Goal: Task Accomplishment & Management: Complete application form

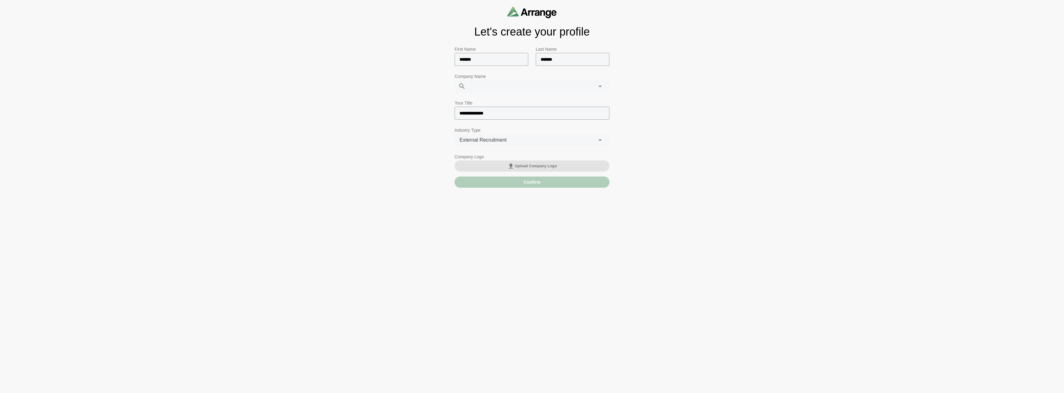
click at [528, 166] on span "Upload Company Logo" at bounding box center [532, 166] width 50 height 7
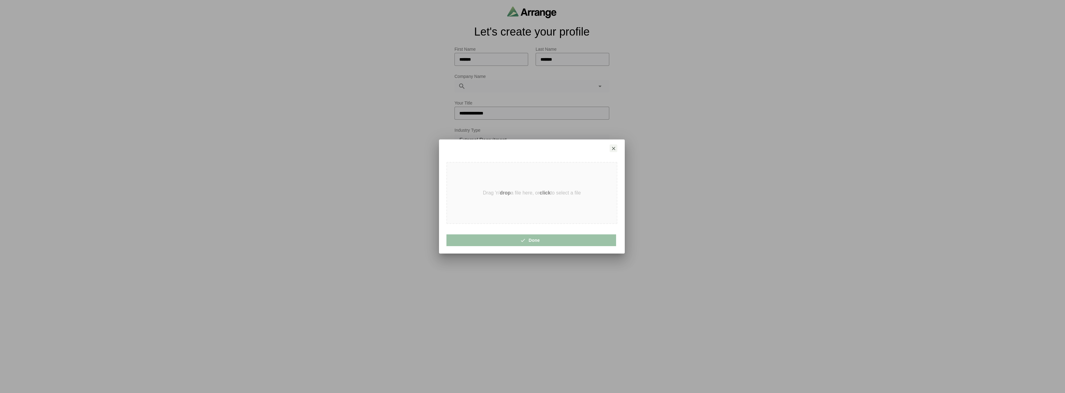
click at [610, 153] on div at bounding box center [532, 149] width 186 height 18
click at [612, 149] on icon "button" at bounding box center [614, 149] width 6 height 6
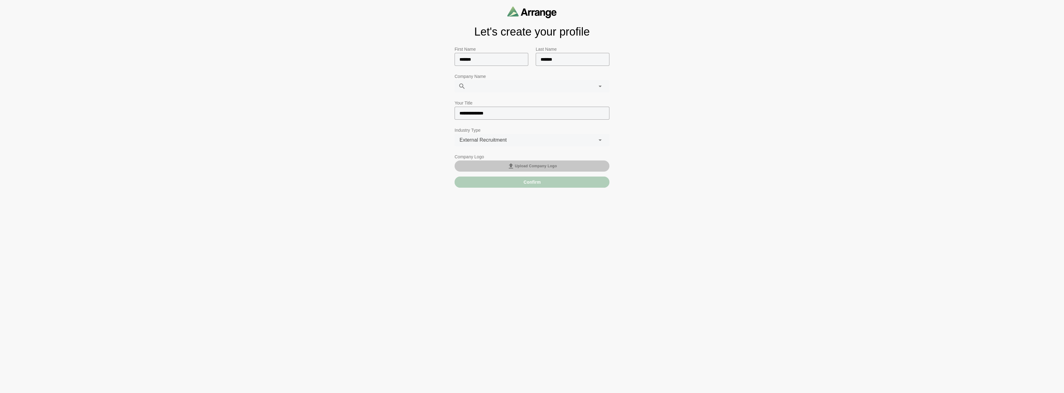
click at [564, 168] on button "Upload Company Logo" at bounding box center [531, 166] width 155 height 11
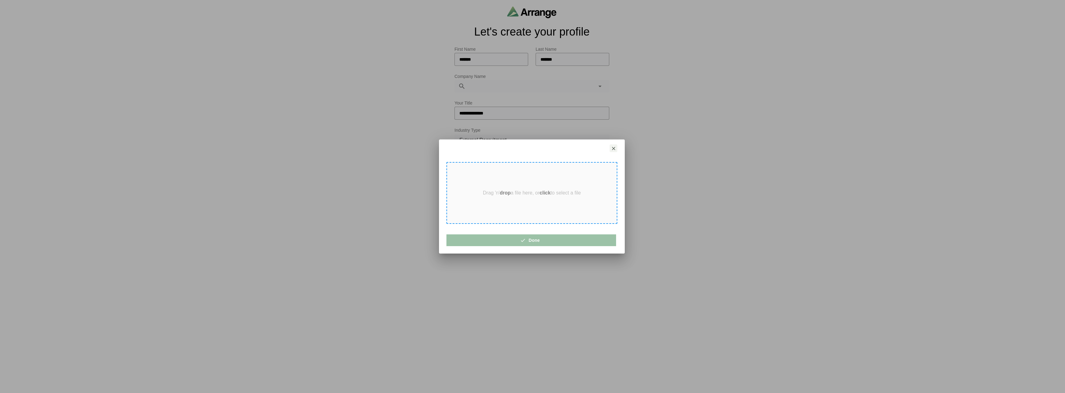
click at [530, 201] on div "Drag 'n' drop a file here, or click to select a file" at bounding box center [531, 193] width 171 height 62
click at [551, 239] on button "Done" at bounding box center [531, 241] width 170 height 12
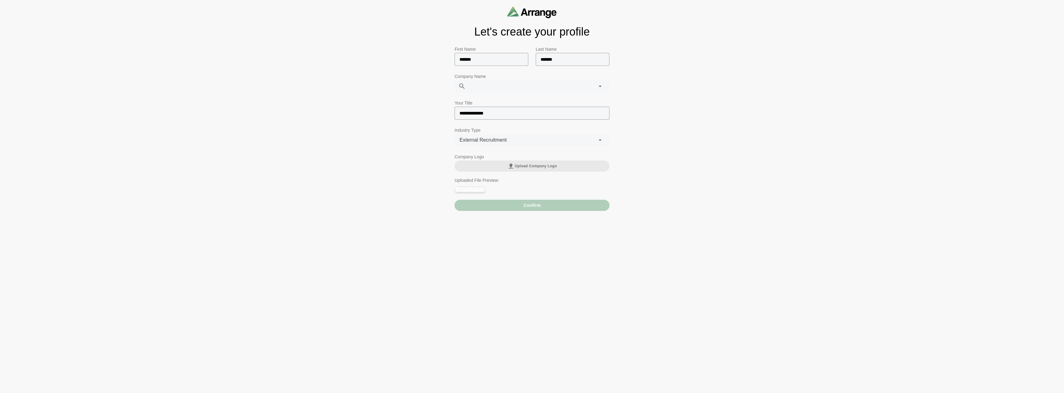
click at [530, 207] on div "Confirm" at bounding box center [531, 205] width 155 height 11
click at [507, 206] on div "Confirm" at bounding box center [531, 205] width 155 height 11
click at [466, 187] on link "View Full Image" at bounding box center [470, 189] width 26 height 5
click at [541, 213] on div "**********" at bounding box center [531, 107] width 155 height 215
click at [540, 206] on div "Confirm" at bounding box center [531, 205] width 155 height 11
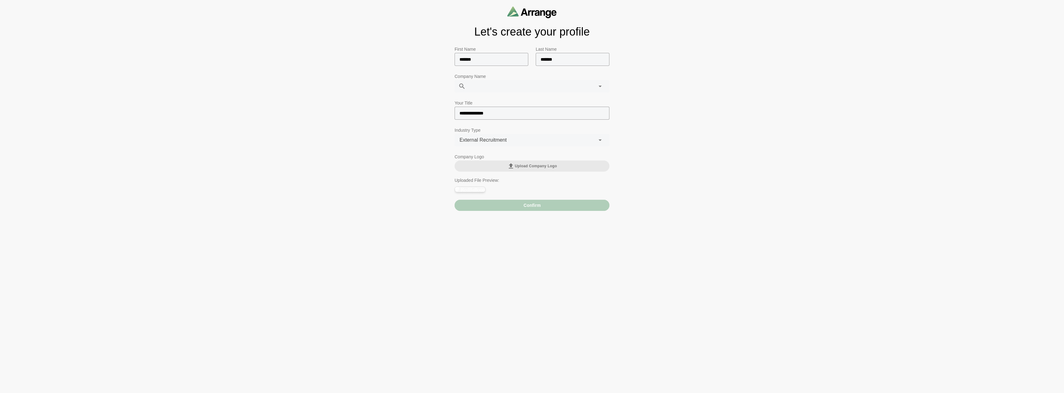
click at [538, 204] on div "Confirm" at bounding box center [531, 205] width 155 height 11
click at [512, 89] on div at bounding box center [525, 86] width 119 height 12
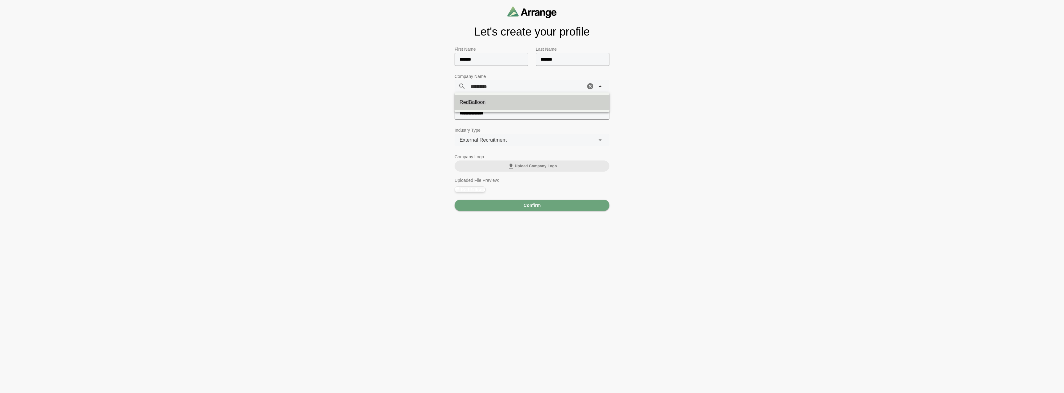
click at [503, 100] on div "RedBalloon" at bounding box center [531, 102] width 145 height 7
type input "**********"
click at [548, 202] on button "Confirm" at bounding box center [531, 205] width 155 height 11
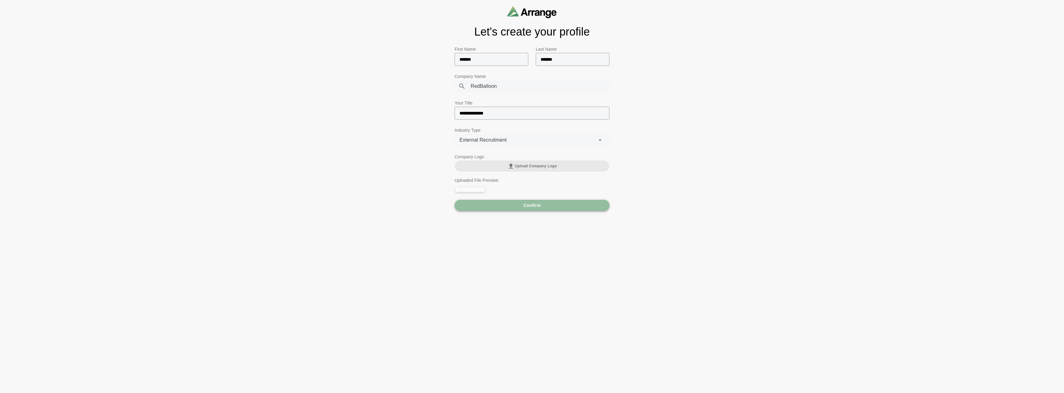
click at [536, 208] on span "Confirm" at bounding box center [532, 206] width 18 height 12
